Goal: Task Accomplishment & Management: Manage account settings

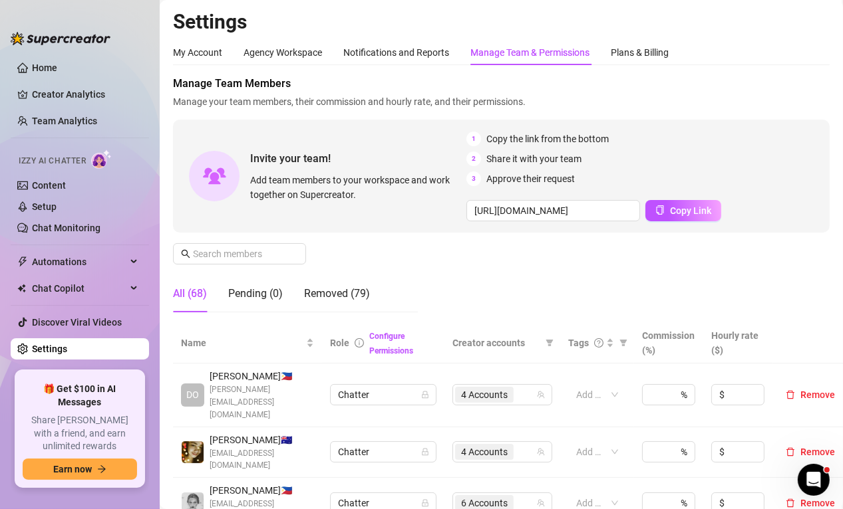
click at [794, 92] on div "Manage Team Members Manage your team members, their commission and hourly rate,…" at bounding box center [501, 92] width 656 height 33
click at [121, 497] on aside "Home Creator Analytics Team Analytics Izzy AI Chatter Content Setup Chat Monito…" at bounding box center [80, 254] width 160 height 509
click at [134, 504] on aside "Home Creator Analytics Team Analytics Izzy AI Chatter Content Setup Chat Monito…" at bounding box center [80, 254] width 160 height 509
drag, startPoint x: 120, startPoint y: 497, endPoint x: 134, endPoint y: 492, distance: 15.6
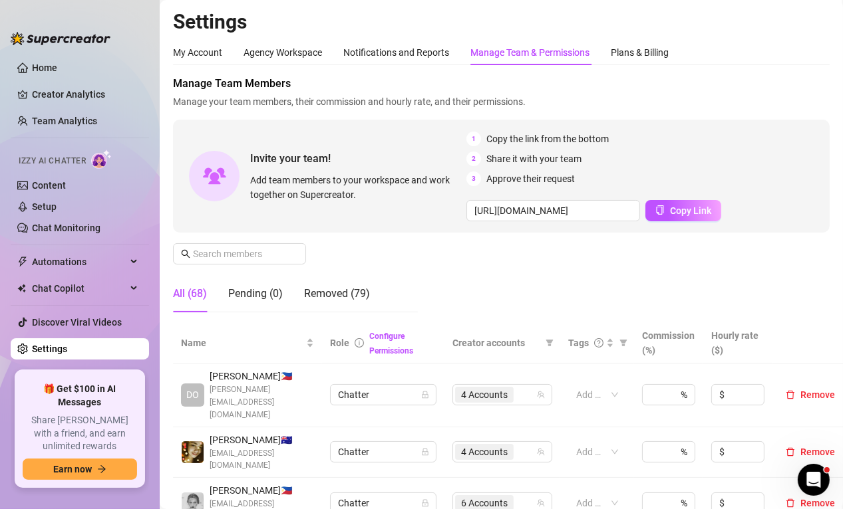
click at [120, 497] on aside "Home Creator Analytics Team Analytics Izzy AI Chatter Content Setup Chat Monito…" at bounding box center [80, 254] width 160 height 509
click at [252, 256] on input "text" at bounding box center [240, 254] width 94 height 15
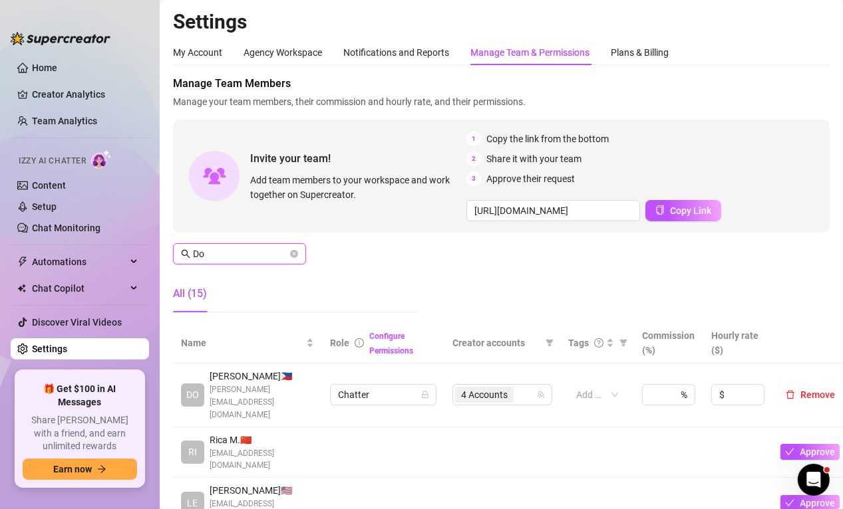
click at [228, 249] on input "Do" at bounding box center [240, 254] width 94 height 15
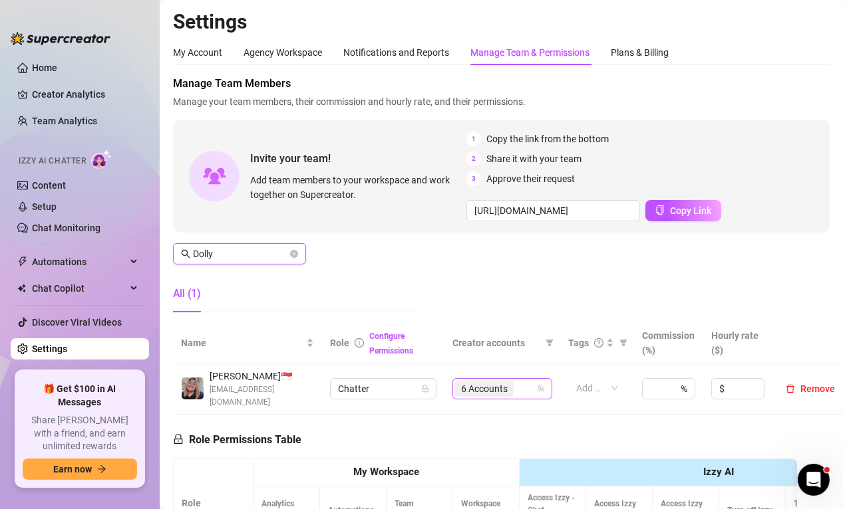
click at [471, 383] on span "6 Accounts" at bounding box center [484, 389] width 47 height 15
type input "Dolly"
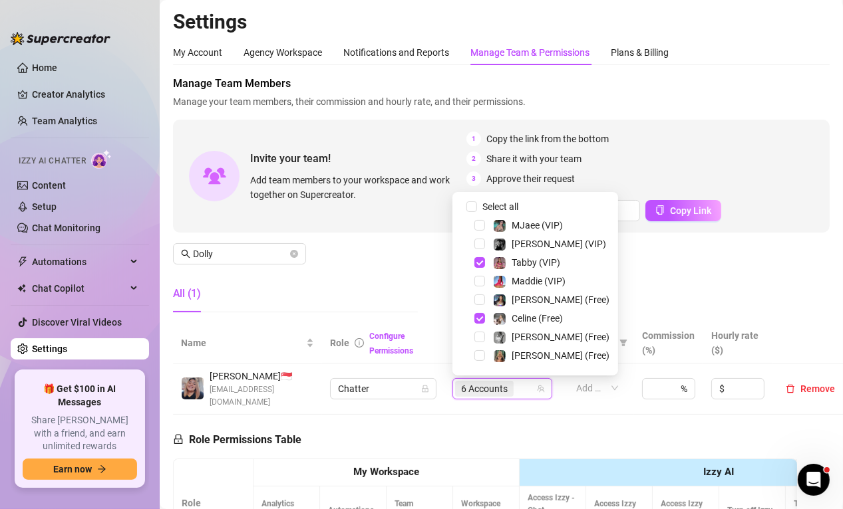
click at [472, 263] on div "Tabby (VIP)" at bounding box center [535, 263] width 159 height 16
click at [480, 318] on span "Select tree node" at bounding box center [479, 318] width 11 height 11
click at [480, 334] on span "Select tree node" at bounding box center [479, 337] width 11 height 11
click at [480, 263] on span "Select tree node" at bounding box center [479, 262] width 11 height 11
click at [479, 244] on span "Select tree node" at bounding box center [479, 244] width 11 height 11
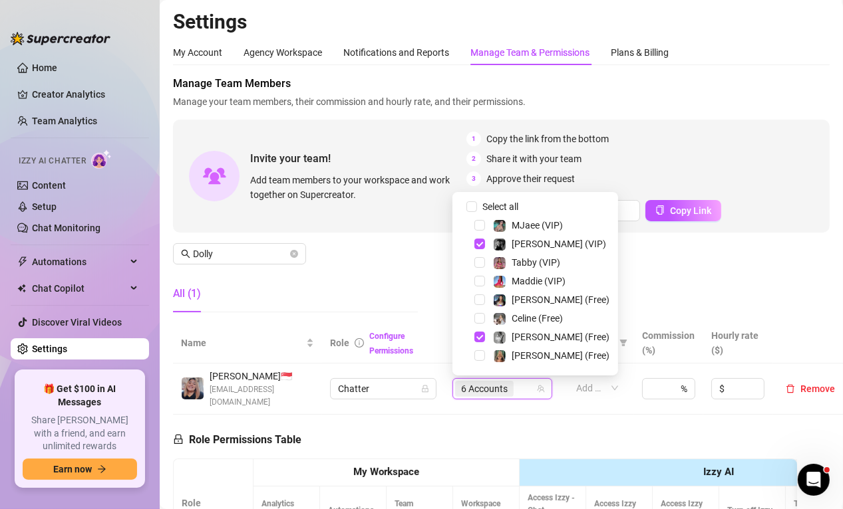
scroll to position [133, 0]
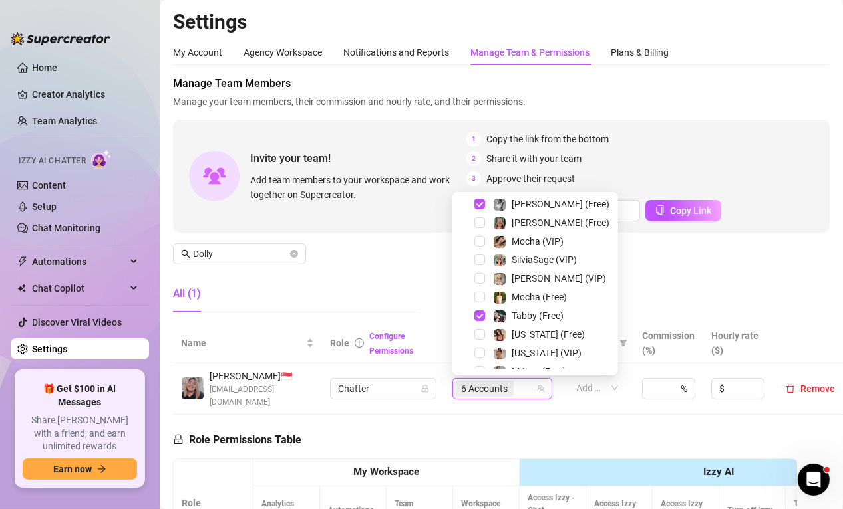
click at [486, 317] on div "Tabby (Free)" at bounding box center [535, 316] width 159 height 16
click at [481, 316] on span "Select tree node" at bounding box center [479, 316] width 11 height 11
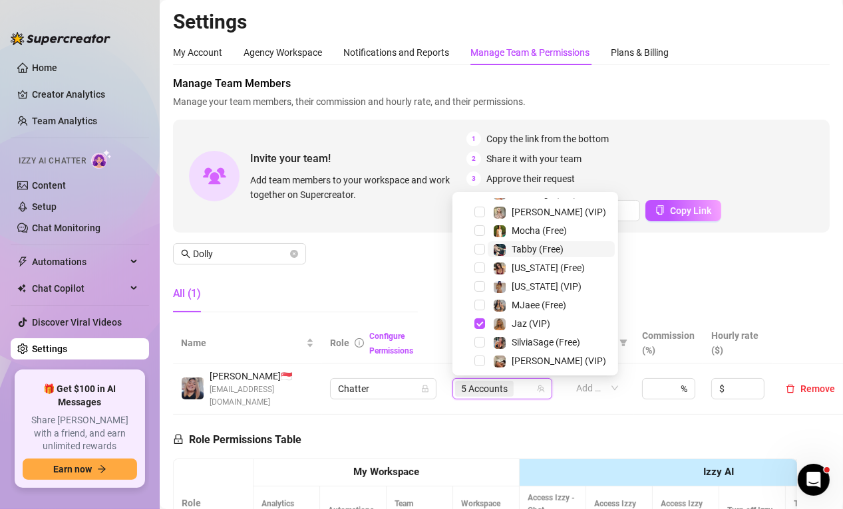
scroll to position [258, 0]
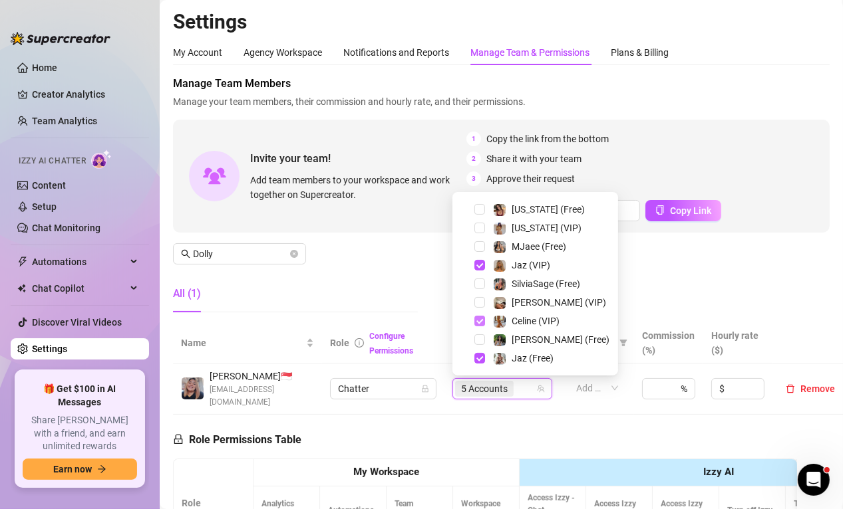
click at [481, 319] on span "Select tree node" at bounding box center [479, 321] width 11 height 11
click at [385, 294] on div "All (1)" at bounding box center [295, 293] width 245 height 37
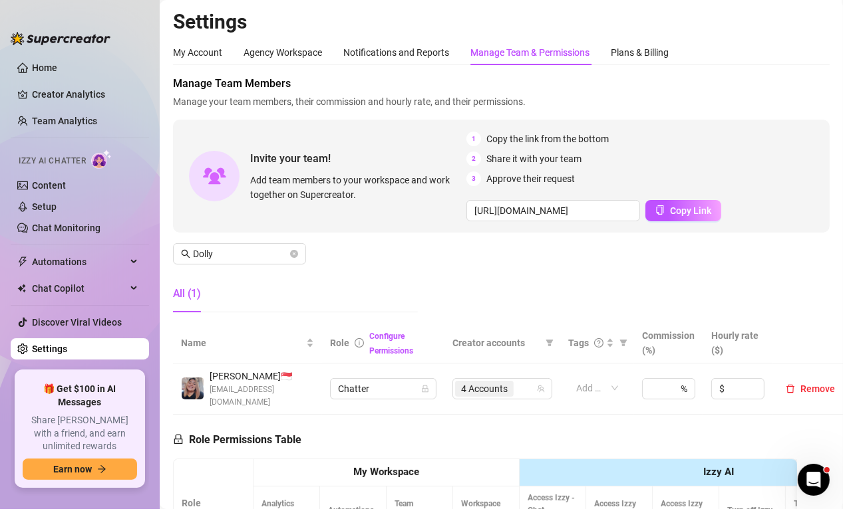
drag, startPoint x: 125, startPoint y: 503, endPoint x: 124, endPoint y: 488, distance: 14.6
click at [125, 503] on aside "Home Creator Analytics Team Analytics Izzy AI Chatter Content Setup Chat Monito…" at bounding box center [80, 254] width 160 height 509
drag, startPoint x: 215, startPoint y: 252, endPoint x: 178, endPoint y: 251, distance: 37.2
click at [178, 251] on span "Dolly" at bounding box center [239, 253] width 133 height 21
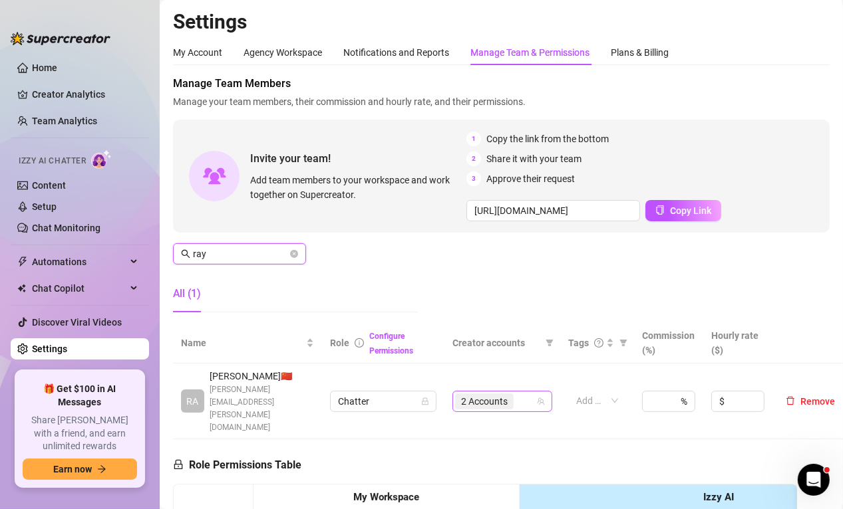
click at [483, 394] on span "2 Accounts" at bounding box center [484, 401] width 47 height 15
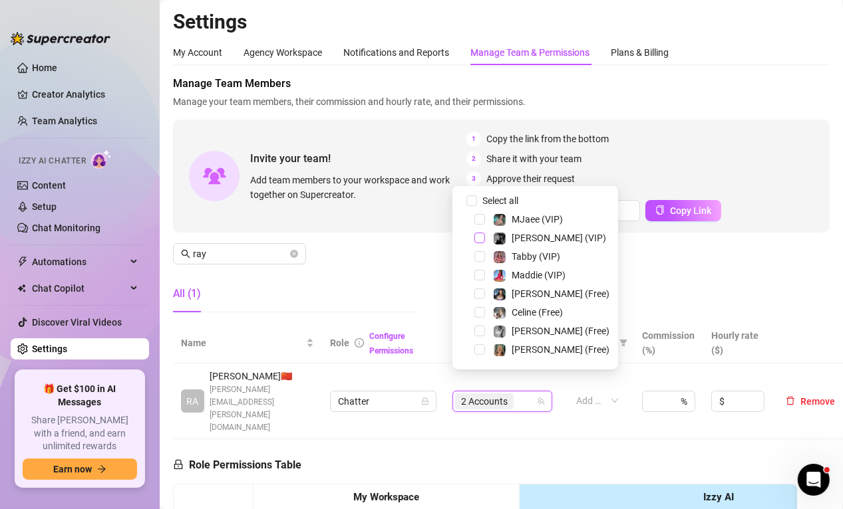
click at [478, 239] on span "Select tree node" at bounding box center [479, 238] width 11 height 11
click at [478, 330] on span "Select tree node" at bounding box center [479, 331] width 11 height 11
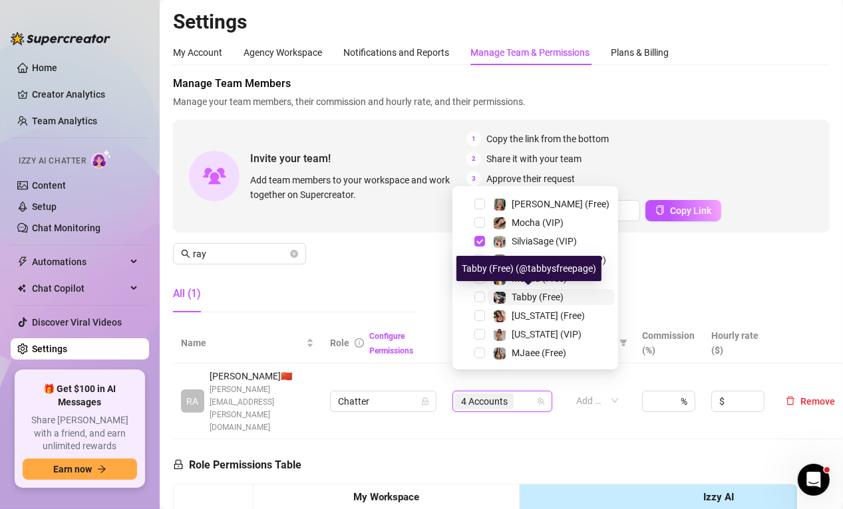
scroll to position [133, 0]
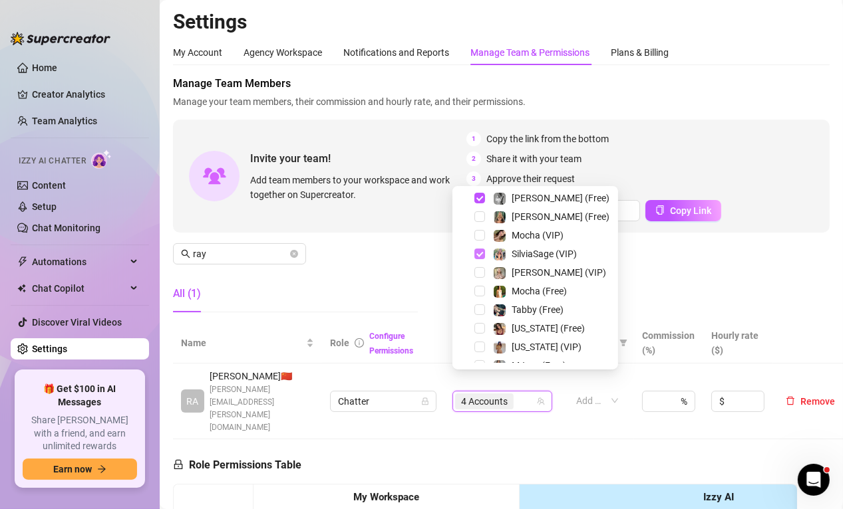
click at [476, 254] on span "Select tree node" at bounding box center [479, 254] width 11 height 11
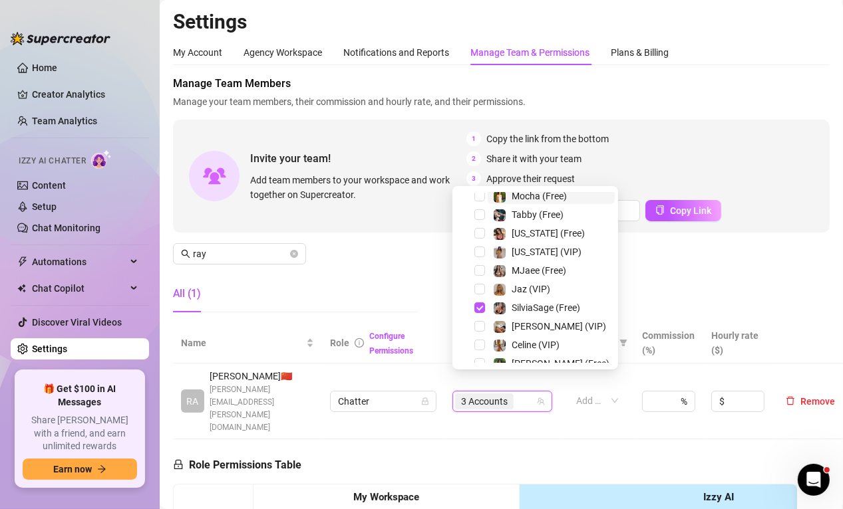
scroll to position [258, 0]
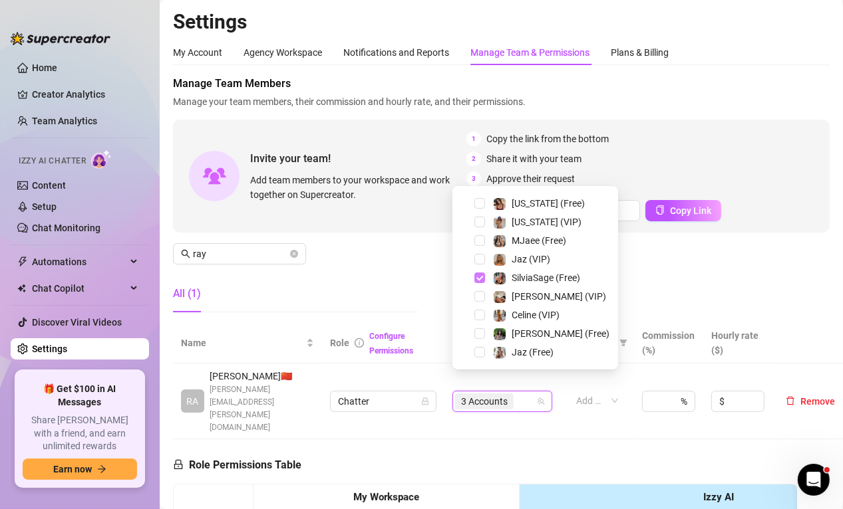
click at [479, 277] on span "Select tree node" at bounding box center [479, 278] width 11 height 11
click at [375, 275] on div "All (1)" at bounding box center [295, 293] width 245 height 37
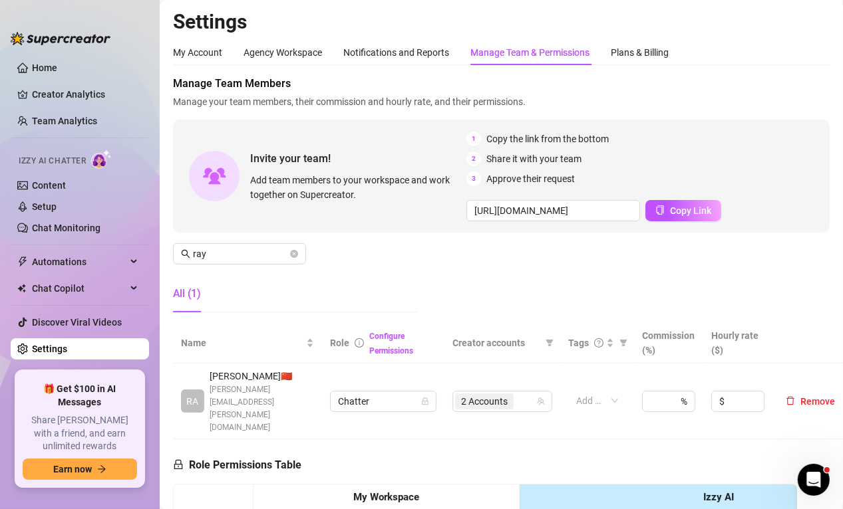
click at [124, 499] on aside "Home Creator Analytics Team Analytics Izzy AI Chatter Content Setup Chat Monito…" at bounding box center [80, 254] width 160 height 509
drag, startPoint x: 221, startPoint y: 249, endPoint x: 181, endPoint y: 249, distance: 39.9
click at [181, 249] on span "ray" at bounding box center [239, 253] width 133 height 21
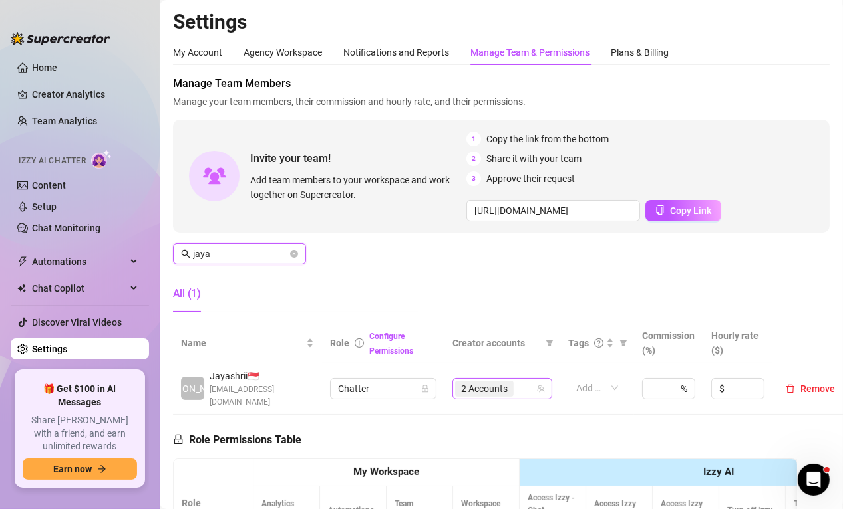
click at [468, 383] on span "2 Accounts" at bounding box center [484, 389] width 47 height 15
type input "jaya"
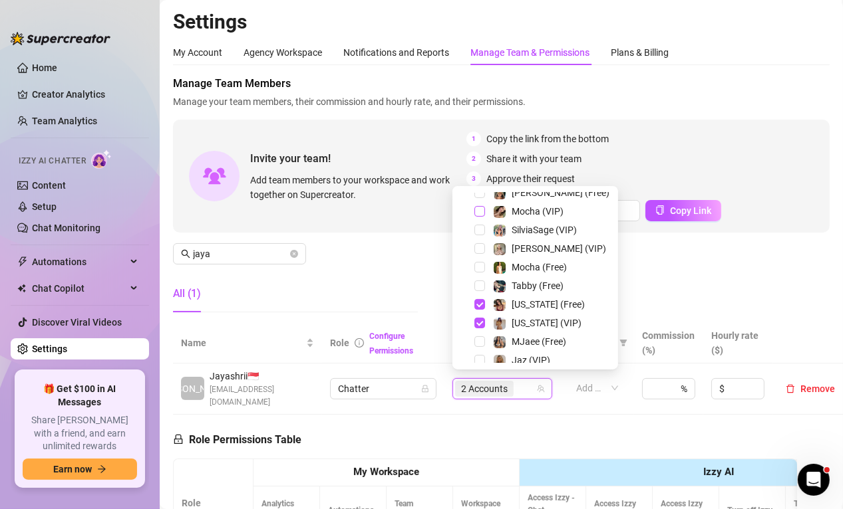
scroll to position [199, 0]
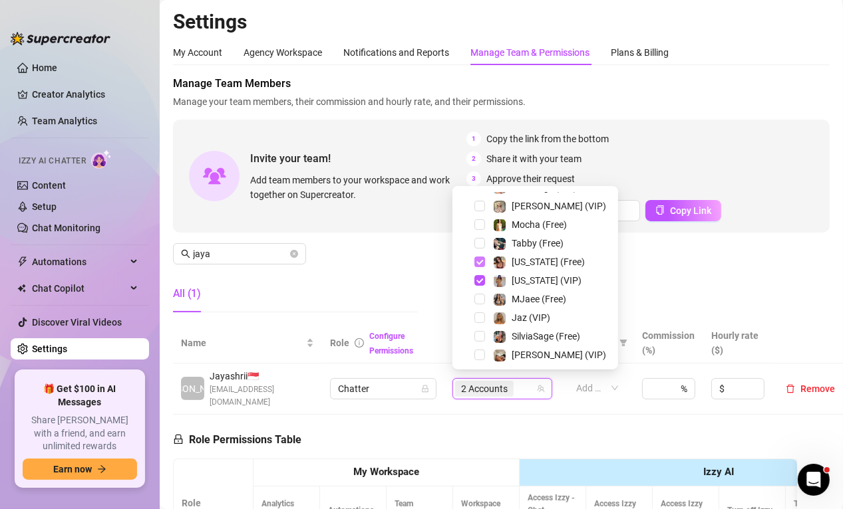
click at [482, 264] on span "Select tree node" at bounding box center [479, 262] width 11 height 11
click at [482, 279] on span "Select tree node" at bounding box center [479, 280] width 11 height 11
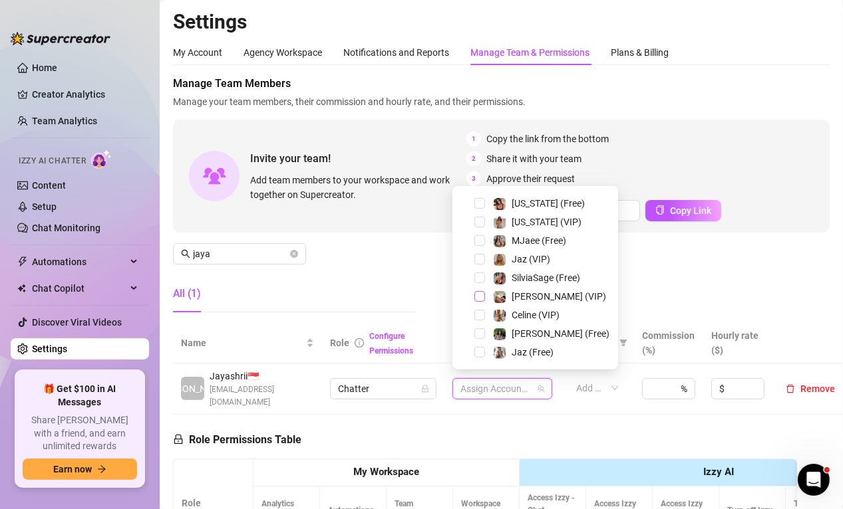
click at [477, 297] on span "Select tree node" at bounding box center [479, 296] width 11 height 11
click at [481, 330] on span "Select tree node" at bounding box center [479, 334] width 11 height 11
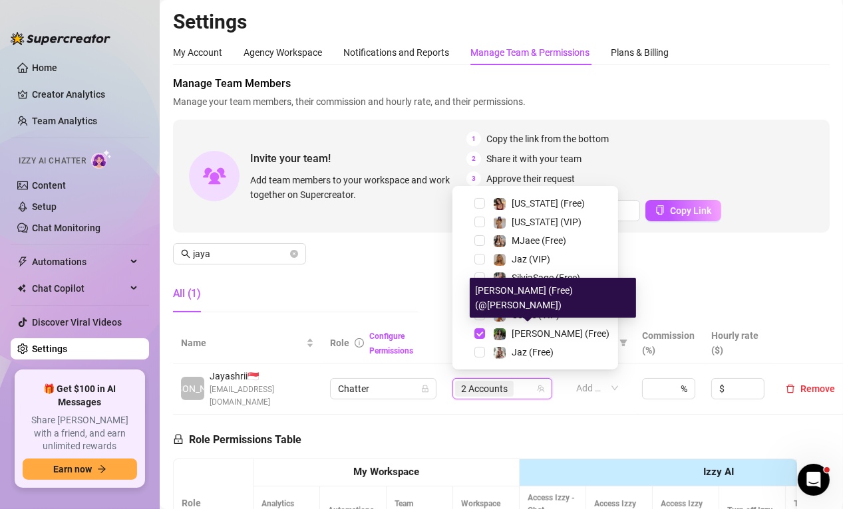
click at [332, 271] on div "Manage Team Members Manage your team members, their commission and hourly rate,…" at bounding box center [501, 199] width 656 height 247
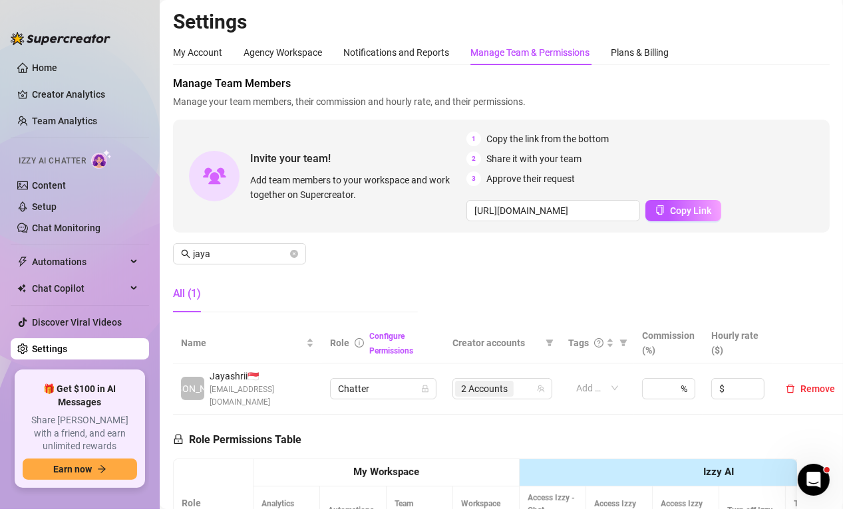
click at [121, 497] on aside "Home Creator Analytics Team Analytics Izzy AI Chatter Content Setup Chat Monito…" at bounding box center [80, 254] width 160 height 509
click at [293, 252] on icon "close-circle" at bounding box center [294, 254] width 8 height 8
click at [236, 252] on input "jaya" at bounding box center [240, 254] width 94 height 15
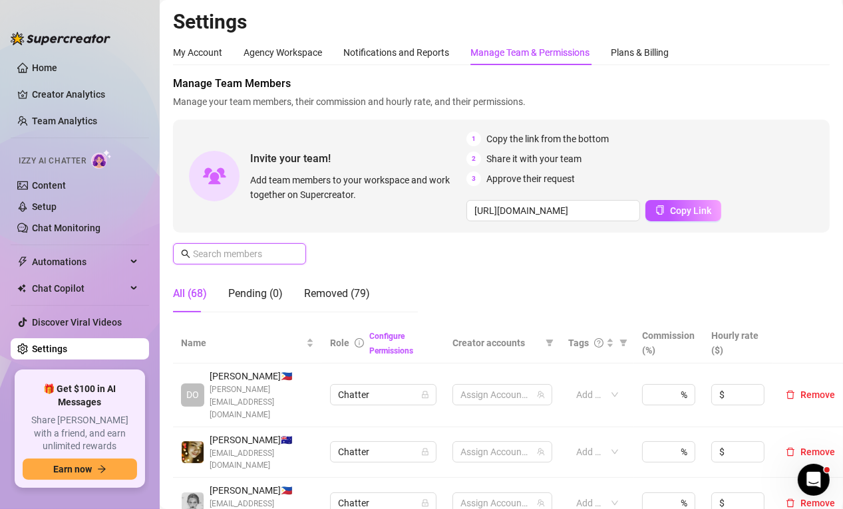
click at [236, 252] on input "text" at bounding box center [240, 254] width 94 height 15
type input "k"
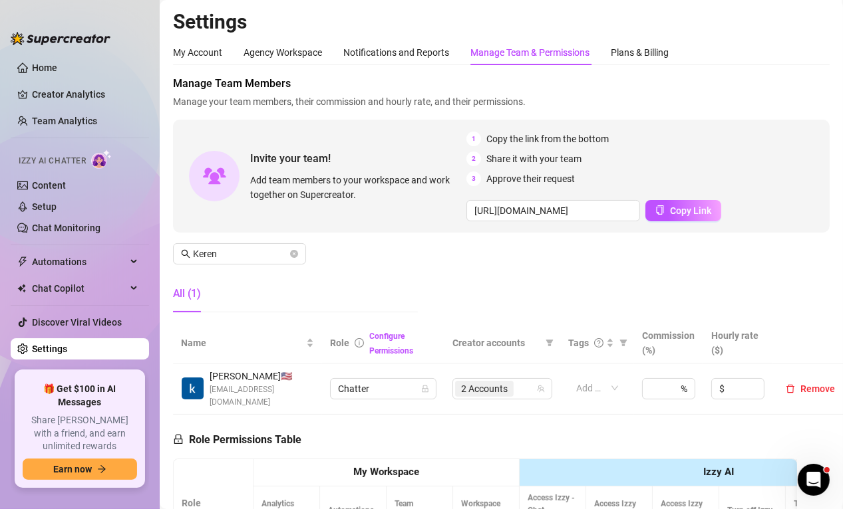
click at [118, 500] on aside "Home Creator Analytics Team Analytics Izzy AI Chatter Content Setup Chat Monito…" at bounding box center [80, 254] width 160 height 509
click at [467, 388] on span "2 Accounts" at bounding box center [484, 389] width 47 height 15
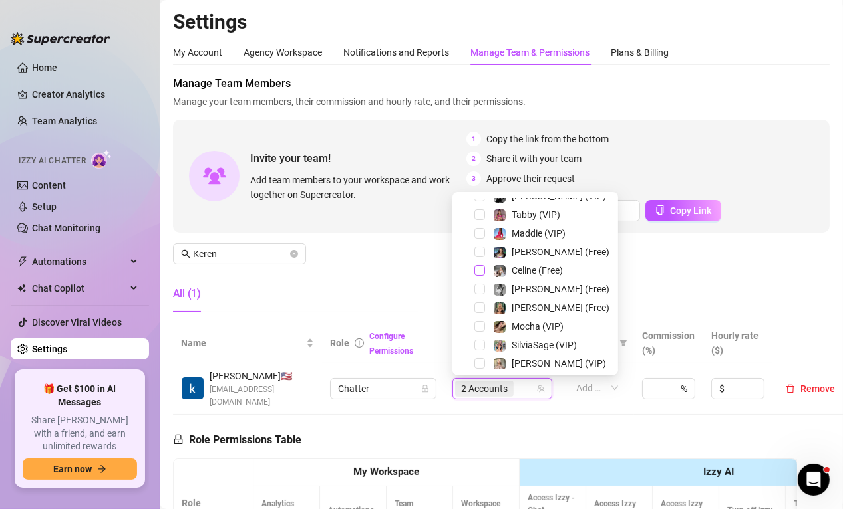
scroll to position [66, 0]
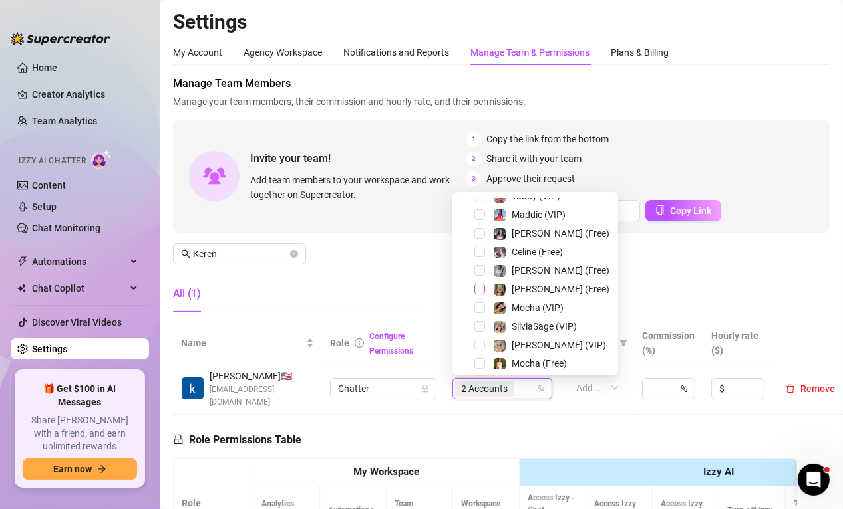
click at [478, 289] on span "Select tree node" at bounding box center [479, 289] width 11 height 11
click at [477, 343] on span "Select tree node" at bounding box center [479, 345] width 11 height 11
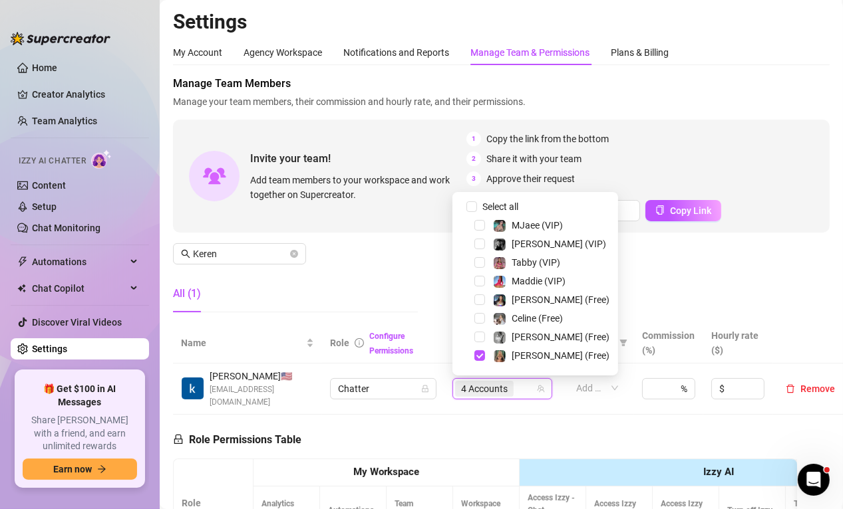
scroll to position [133, 0]
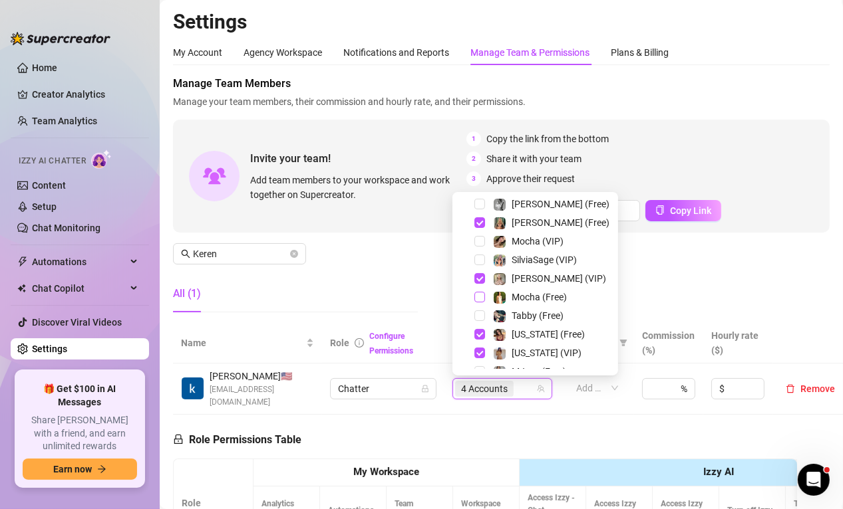
click at [482, 297] on span "Select tree node" at bounding box center [479, 297] width 11 height 11
click at [482, 338] on span "Select tree node" at bounding box center [479, 334] width 11 height 11
click at [480, 353] on span "Select tree node" at bounding box center [479, 353] width 11 height 11
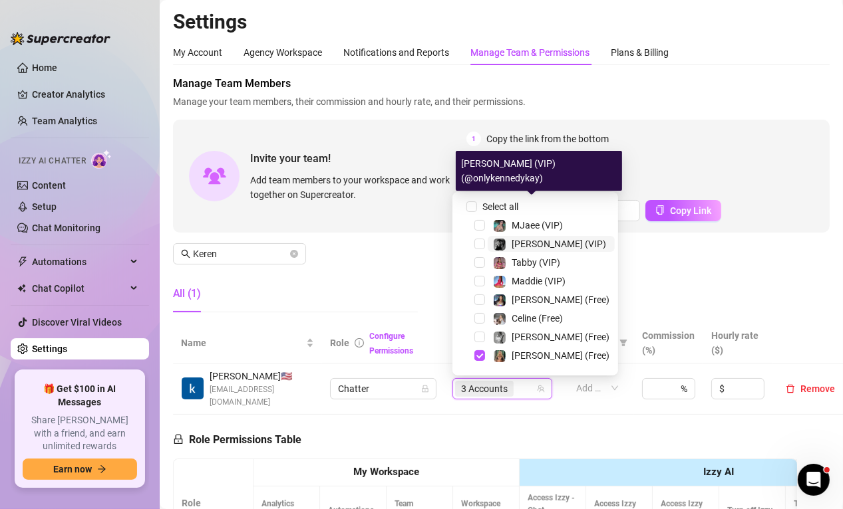
scroll to position [66, 0]
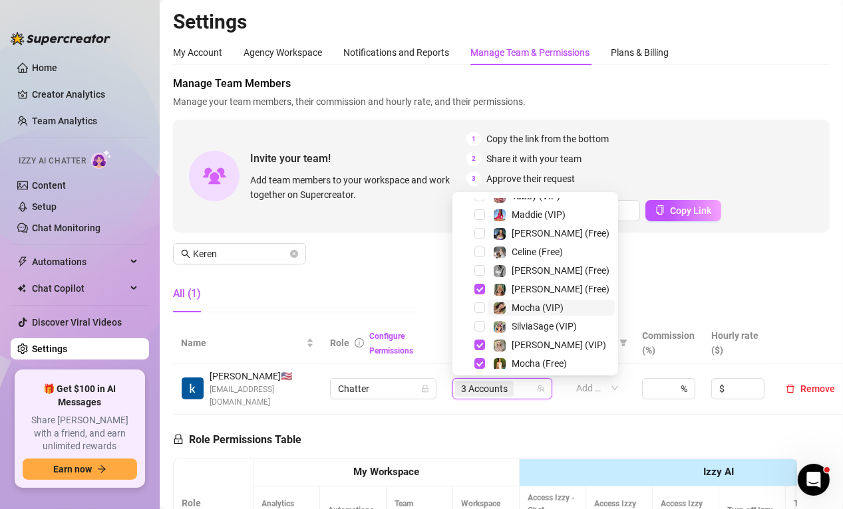
click at [509, 307] on div "Mocha (VIP)" at bounding box center [528, 308] width 70 height 16
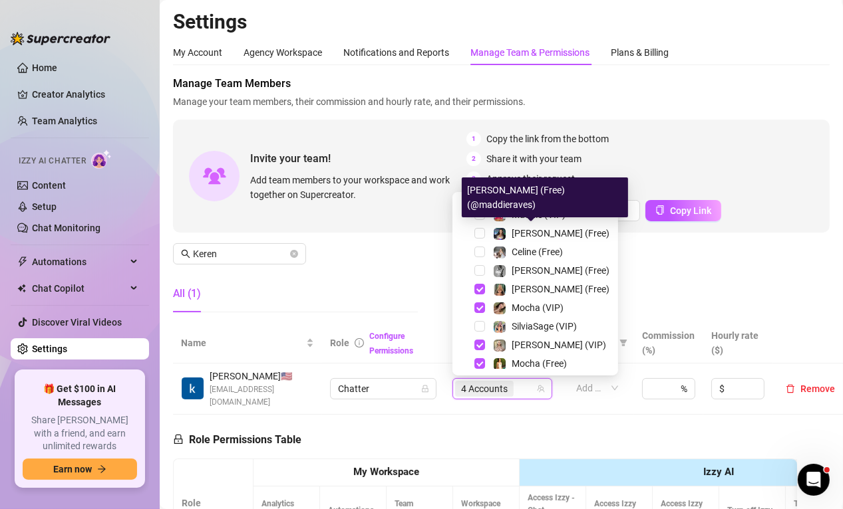
click at [323, 279] on div "All (1)" at bounding box center [295, 293] width 245 height 37
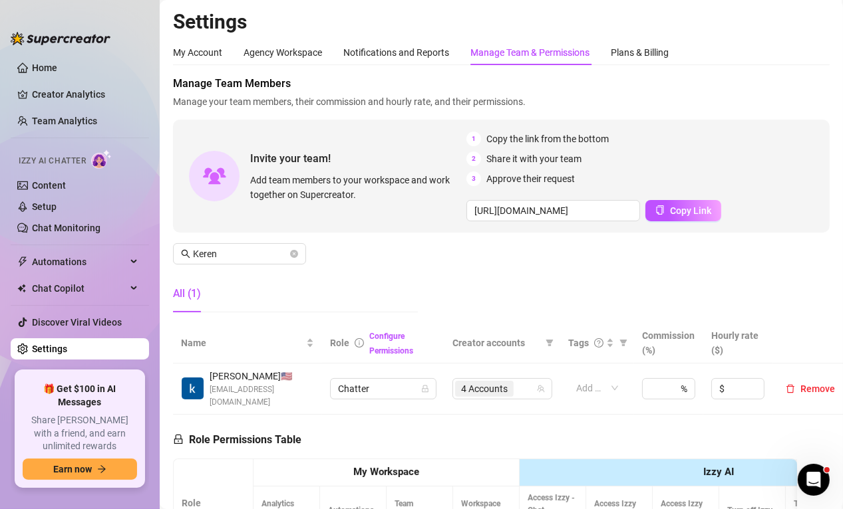
drag, startPoint x: 118, startPoint y: 501, endPoint x: 154, endPoint y: 485, distance: 39.0
click at [118, 501] on aside "Home Creator Analytics Team Analytics Izzy AI Chatter Content Setup Chat Monito…" at bounding box center [80, 254] width 160 height 509
click at [241, 251] on input "Keren" at bounding box center [240, 254] width 94 height 15
click at [471, 382] on span "2 Accounts" at bounding box center [484, 389] width 47 height 15
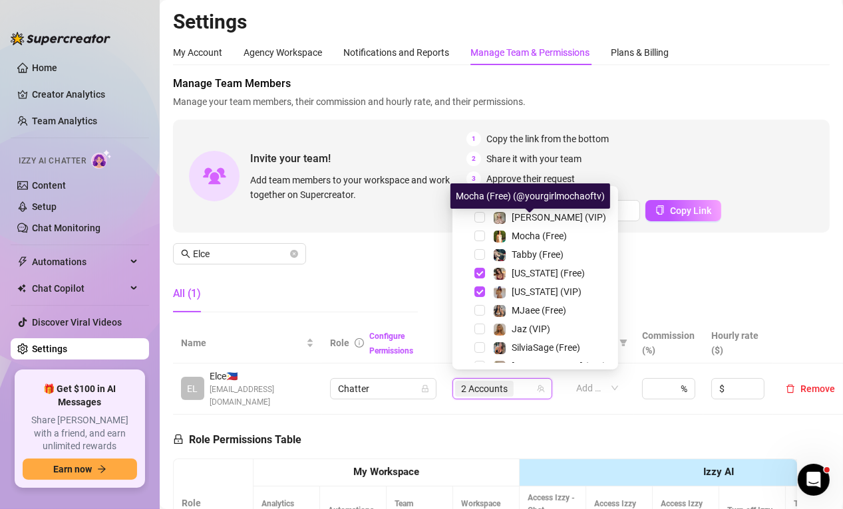
scroll to position [199, 0]
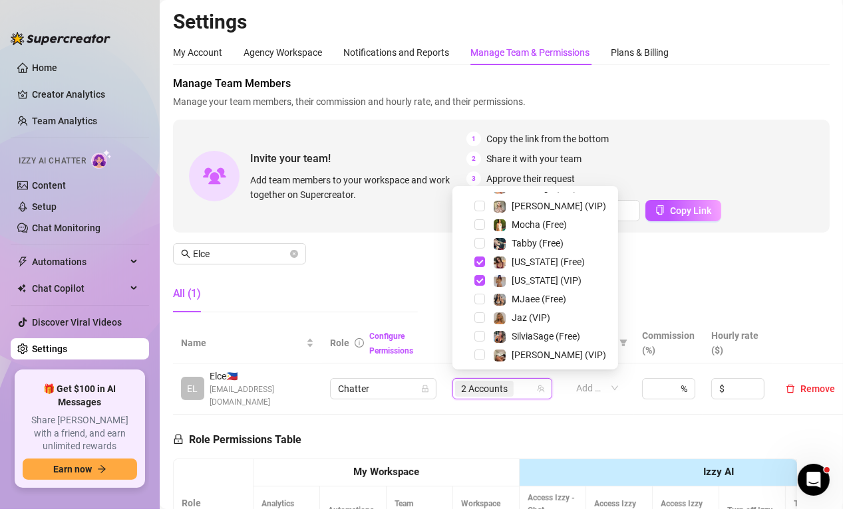
click at [357, 283] on div "All (1)" at bounding box center [295, 293] width 245 height 37
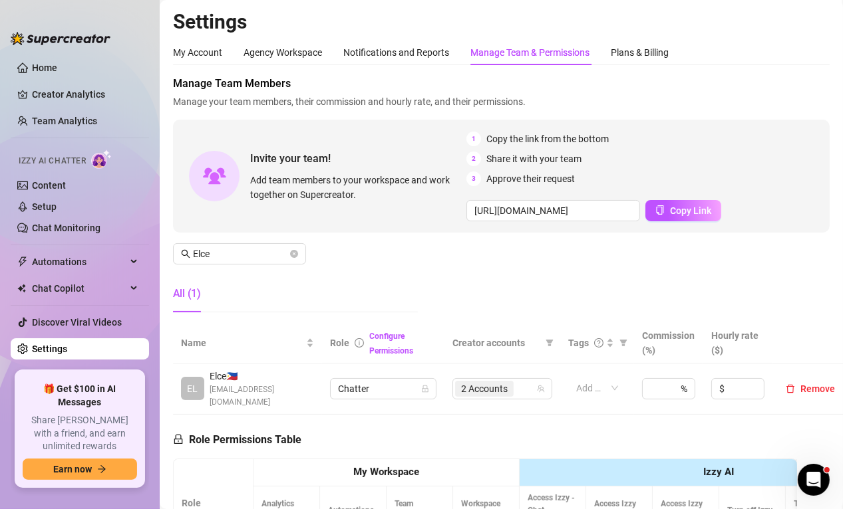
click at [403, 289] on div "All (1)" at bounding box center [295, 293] width 245 height 37
click at [138, 498] on aside "Home Creator Analytics Team Analytics Izzy AI Chatter Content Setup Chat Monito…" at bounding box center [80, 254] width 160 height 509
drag, startPoint x: 227, startPoint y: 255, endPoint x: 140, endPoint y: 253, distance: 87.8
click at [140, 253] on div "Home Creator Analytics Team Analytics Izzy AI Chatter Content Setup Chat Monito…" at bounding box center [421, 254] width 843 height 509
click at [483, 384] on span "8 Accounts" at bounding box center [484, 389] width 47 height 15
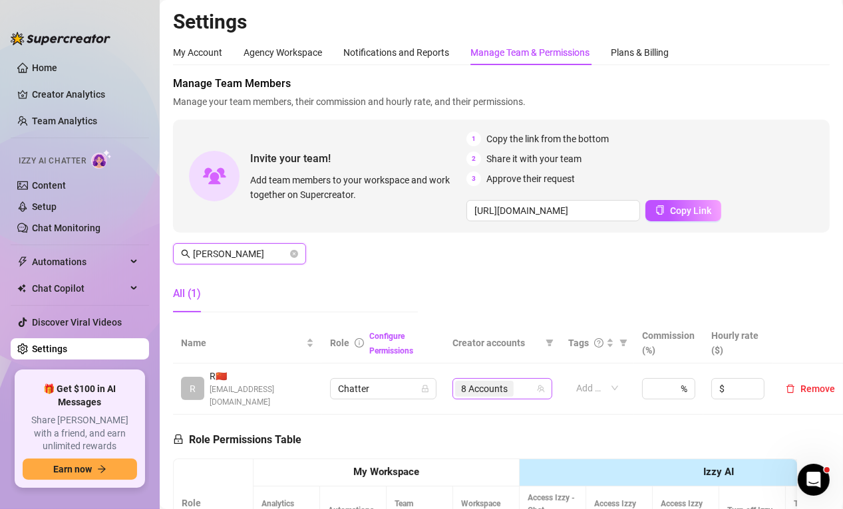
type input "ressie"
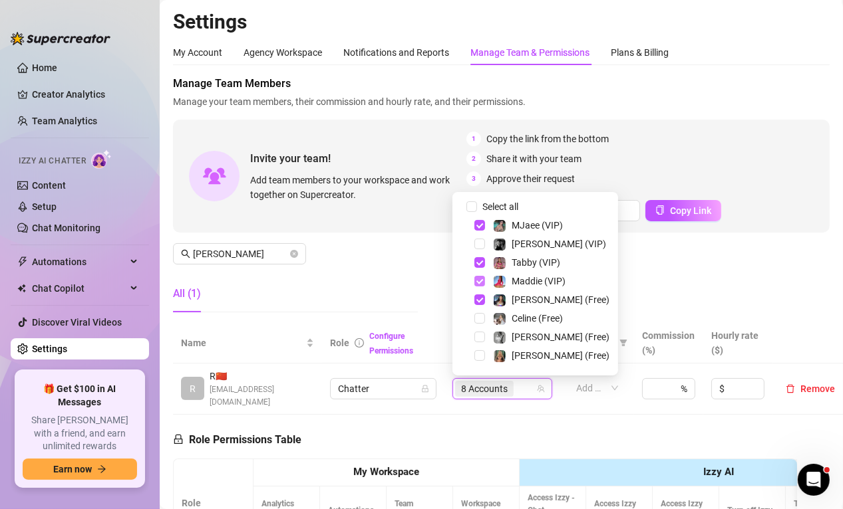
click at [481, 281] on span "Select tree node" at bounding box center [479, 281] width 11 height 11
click at [481, 295] on span "Select tree node" at bounding box center [479, 300] width 11 height 11
click at [478, 261] on span "Select tree node" at bounding box center [479, 262] width 11 height 11
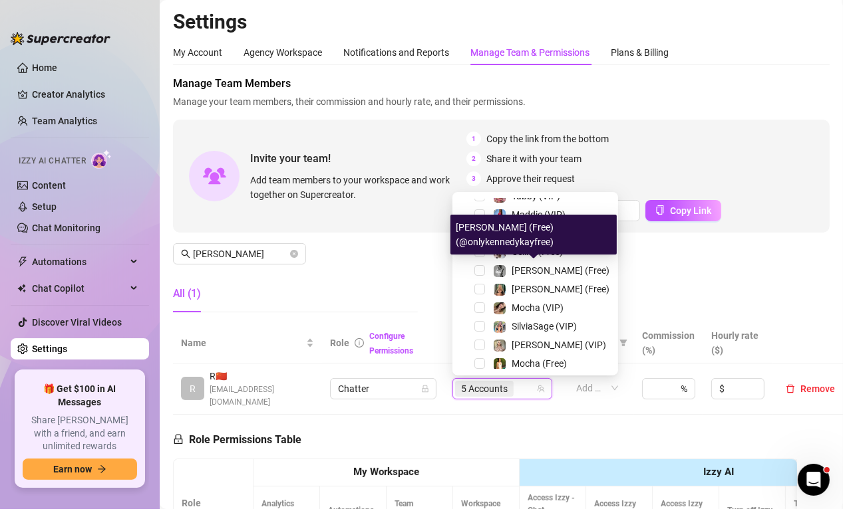
scroll to position [0, 0]
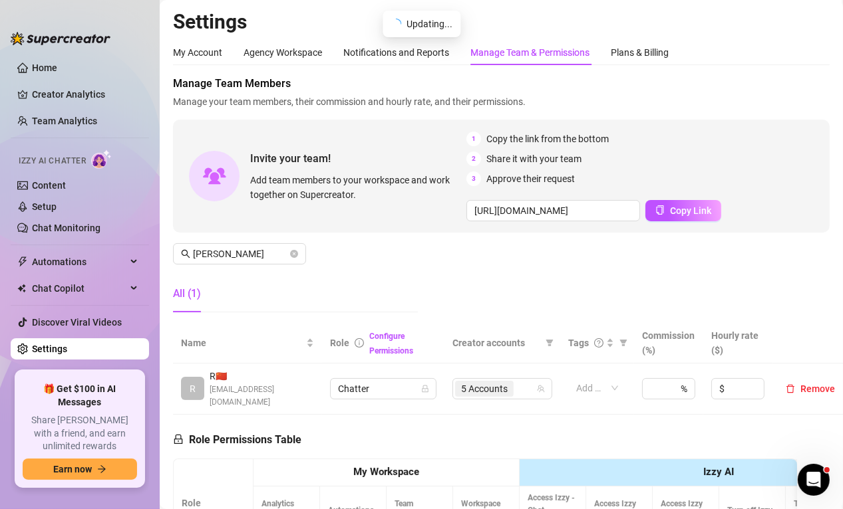
drag, startPoint x: 452, startPoint y: 294, endPoint x: 460, endPoint y: 349, distance: 55.7
click at [452, 294] on div "Manage Team Members Manage your team members, their commission and hourly rate,…" at bounding box center [501, 199] width 656 height 247
click at [473, 391] on span "5 Accounts" at bounding box center [484, 389] width 47 height 15
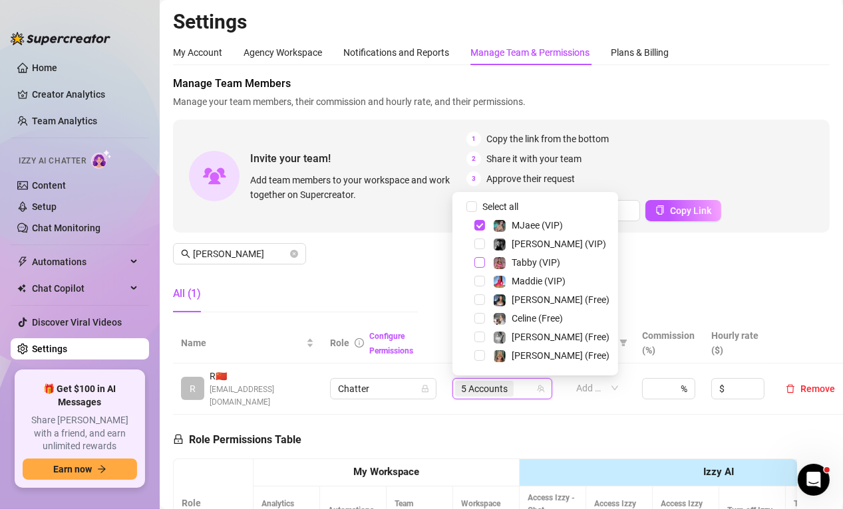
click at [478, 262] on span "Select tree node" at bounding box center [479, 262] width 11 height 11
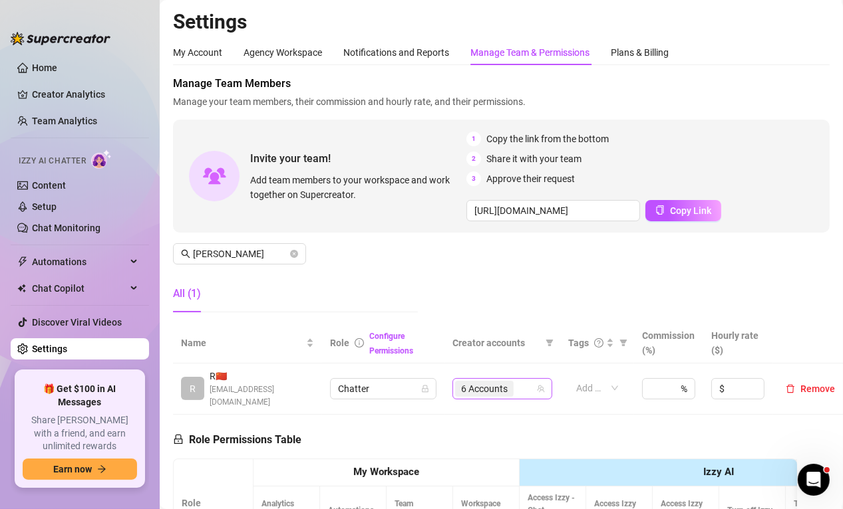
click at [465, 388] on span "6 Accounts" at bounding box center [484, 389] width 47 height 15
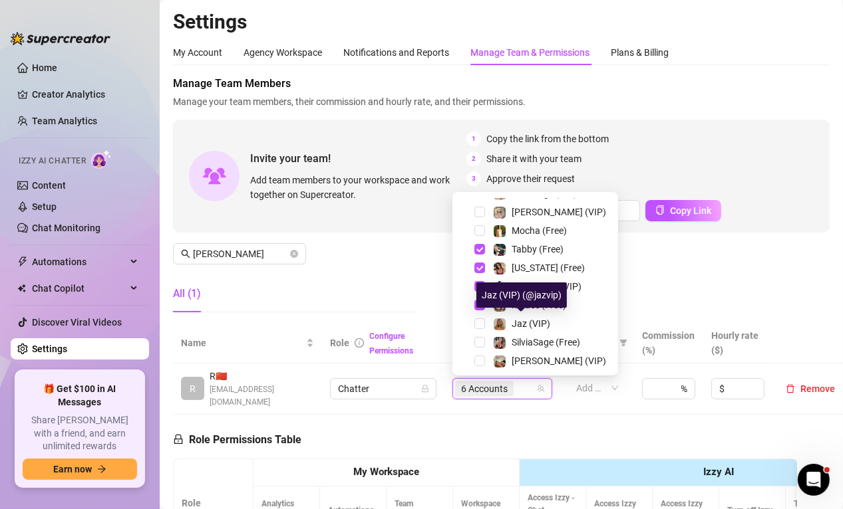
scroll to position [258, 0]
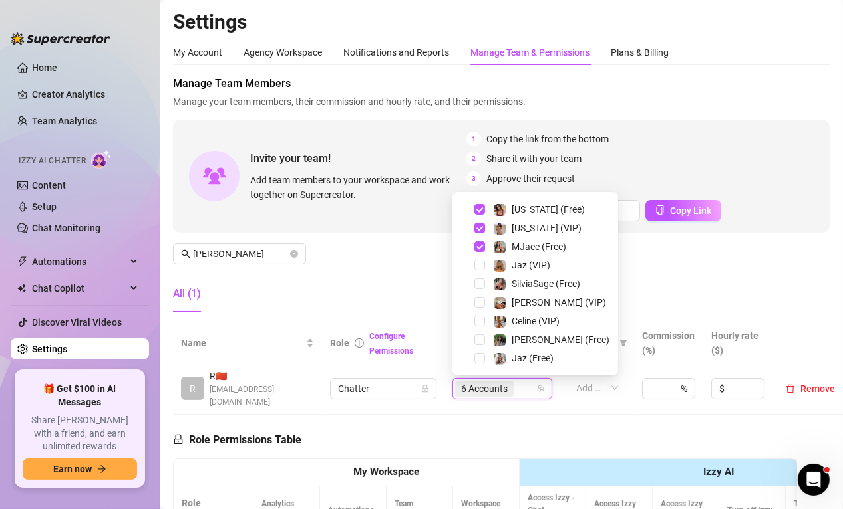
click at [386, 316] on div "All (1)" at bounding box center [295, 299] width 245 height 48
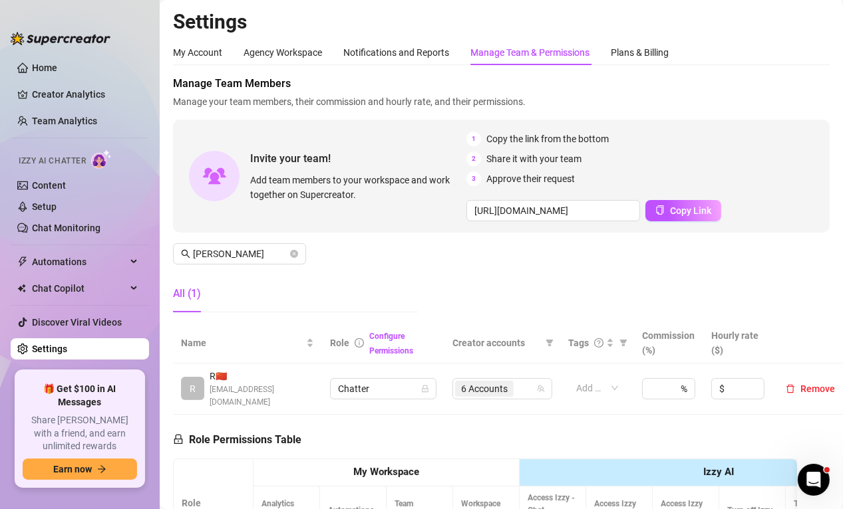
click at [81, 500] on aside "Home Creator Analytics Team Analytics Izzy AI Chatter Content Setup Chat Monito…" at bounding box center [80, 254] width 160 height 509
